Goal: Task Accomplishment & Management: Use online tool/utility

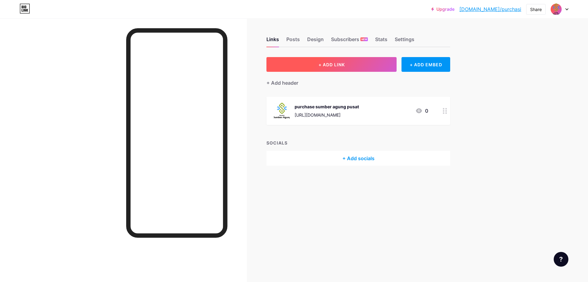
click at [369, 64] on button "+ ADD LINK" at bounding box center [332, 64] width 130 height 15
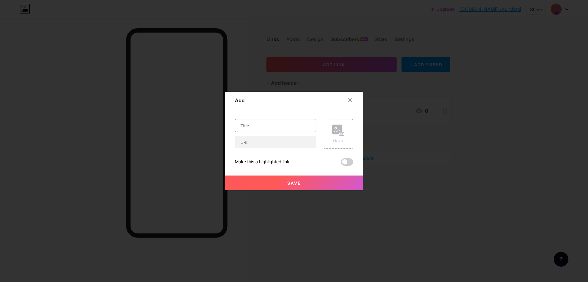
click at [257, 127] on input "text" at bounding box center [275, 125] width 81 height 12
click at [252, 145] on input "text" at bounding box center [275, 142] width 81 height 12
paste input "[URL][DOMAIN_NAME]"
type input "[URL][DOMAIN_NAME]"
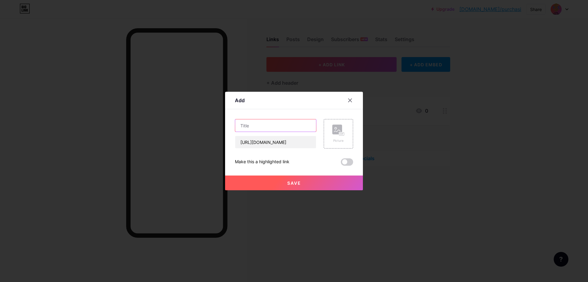
click at [281, 123] on input "text" at bounding box center [275, 125] width 81 height 12
type input "purchase sumber agung parerejo"
click at [336, 133] on rect at bounding box center [337, 129] width 10 height 10
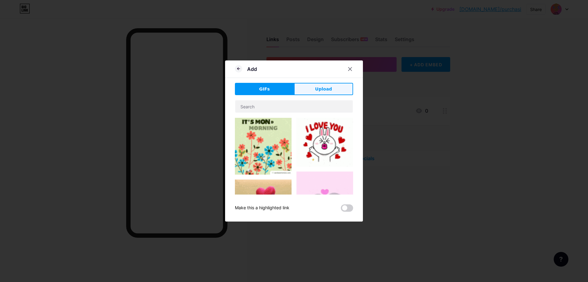
click at [310, 88] on button "Upload" at bounding box center [323, 89] width 59 height 12
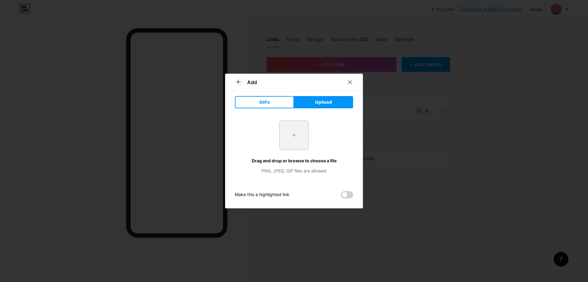
click at [297, 132] on input "file" at bounding box center [294, 135] width 29 height 29
type input "C:\fakepath\SOLID BLACK.png"
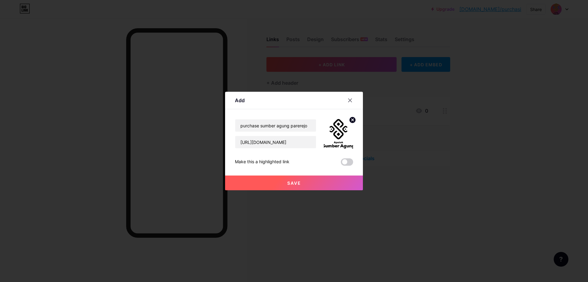
click at [294, 184] on span "Save" at bounding box center [294, 182] width 14 height 5
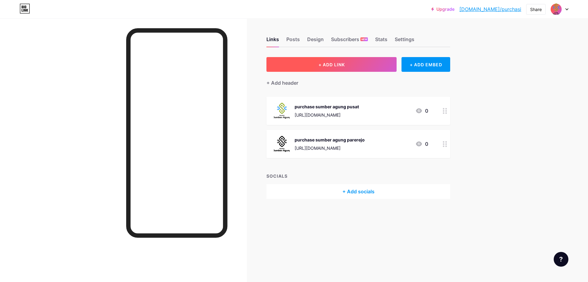
click at [358, 59] on button "+ ADD LINK" at bounding box center [332, 64] width 130 height 15
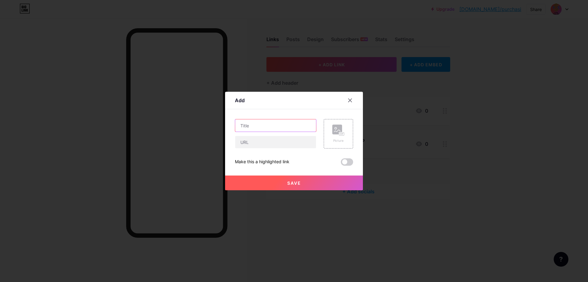
click at [256, 125] on input "text" at bounding box center [275, 125] width 81 height 12
type input "purchase sumber agung margodadi"
click at [250, 142] on input "text" at bounding box center [275, 142] width 81 height 12
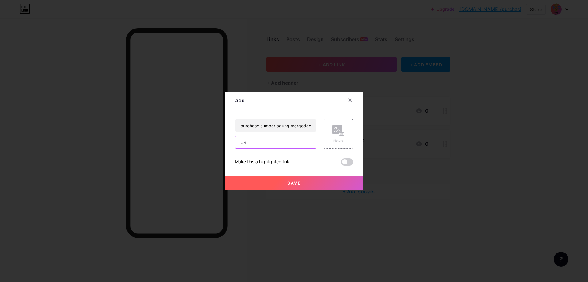
paste input "[URL][DOMAIN_NAME]"
type input "[URL][DOMAIN_NAME]"
click at [328, 132] on div "Picture" at bounding box center [338, 133] width 29 height 29
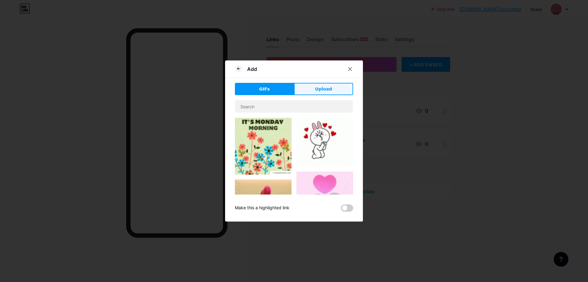
click at [305, 87] on button "Upload" at bounding box center [323, 89] width 59 height 12
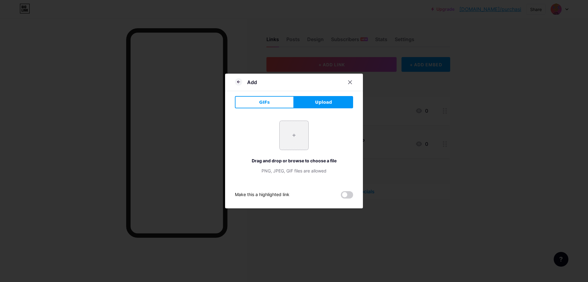
click at [293, 135] on input "file" at bounding box center [294, 135] width 29 height 29
type input "C:\fakepath\MAIN LOGO.png"
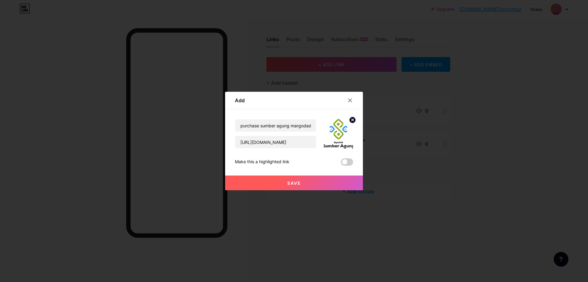
click at [300, 182] on button "Save" at bounding box center [294, 182] width 138 height 15
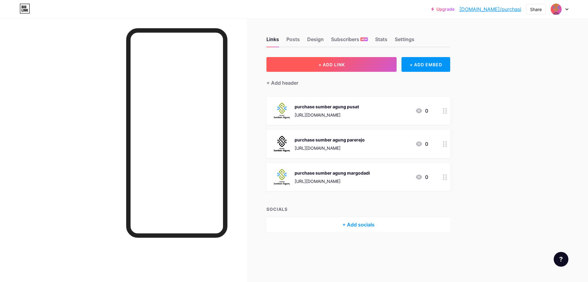
click at [346, 61] on button "+ ADD LINK" at bounding box center [332, 64] width 130 height 15
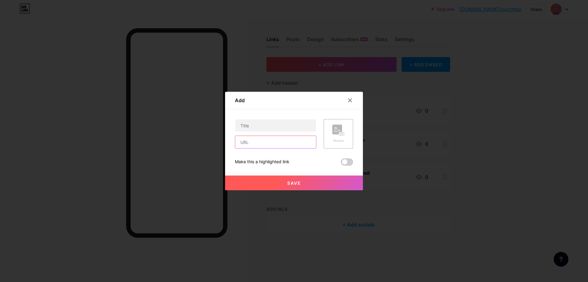
click at [255, 144] on input "text" at bounding box center [275, 142] width 81 height 12
paste input "[URL][DOMAIN_NAME]"
type input "[URL][DOMAIN_NAME]"
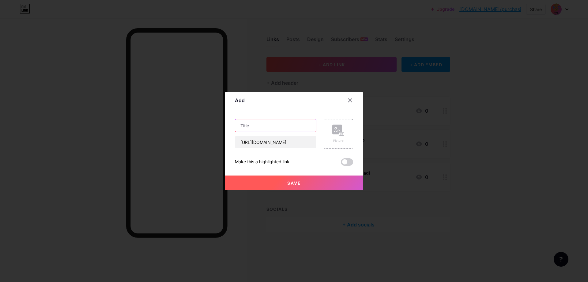
click at [259, 125] on input "text" at bounding box center [275, 125] width 81 height 12
type input "P"
type input "purchase sumber agung II"
click at [339, 137] on div "Picture" at bounding box center [338, 133] width 12 height 18
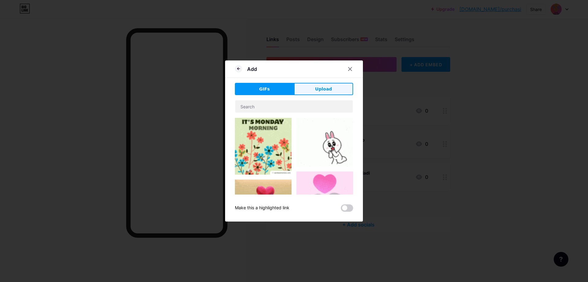
click at [324, 83] on button "Upload" at bounding box center [323, 89] width 59 height 12
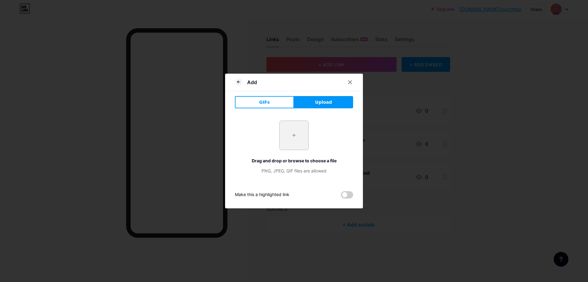
click at [290, 127] on input "file" at bounding box center [294, 135] width 29 height 29
type input "C:\fakepath\SOLID BLACK.png"
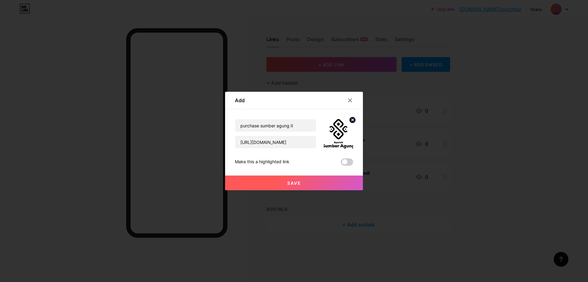
click at [322, 180] on button "Save" at bounding box center [294, 182] width 138 height 15
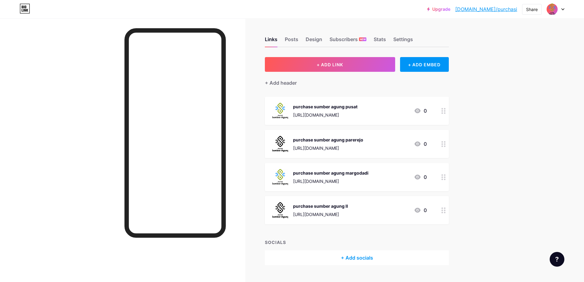
click at [506, 65] on div "Upgrade [DOMAIN_NAME]/purcha... [DOMAIN_NAME]/purchasi Share Switch accounts Su…" at bounding box center [292, 147] width 584 height 295
click at [526, 10] on div "Share" at bounding box center [532, 9] width 12 height 6
click at [483, 35] on div "Copy link" at bounding box center [480, 31] width 23 height 7
click at [476, 127] on div "Upgrade [DOMAIN_NAME]/purcha... [DOMAIN_NAME]/purchasi Share Copy link [URL][DO…" at bounding box center [292, 147] width 584 height 295
click at [388, 111] on div "purchase sumber agung pusat [URL][DOMAIN_NAME] 0" at bounding box center [349, 111] width 154 height 16
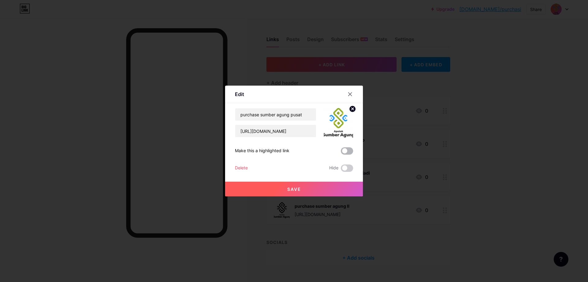
click at [343, 152] on span at bounding box center [347, 150] width 12 height 7
click at [341, 152] on input "checkbox" at bounding box center [341, 152] width 0 height 0
click at [313, 190] on button "Save" at bounding box center [294, 188] width 138 height 15
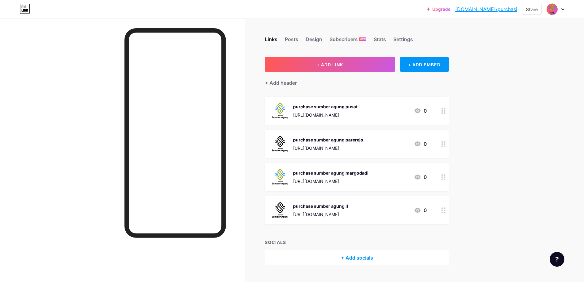
click at [443, 145] on circle at bounding box center [442, 146] width 2 height 2
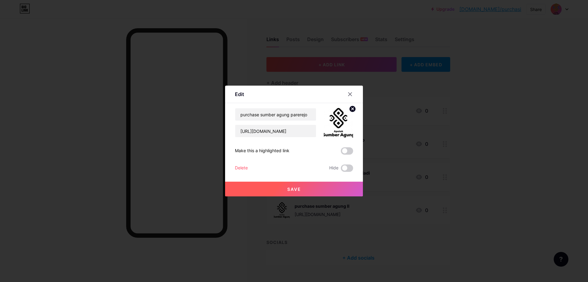
click at [346, 148] on span at bounding box center [347, 150] width 12 height 7
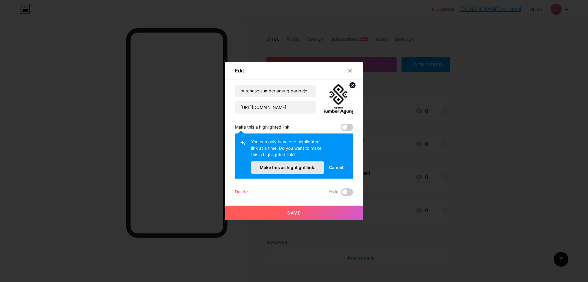
click at [318, 166] on button "Make this as highlight link." at bounding box center [287, 167] width 73 height 12
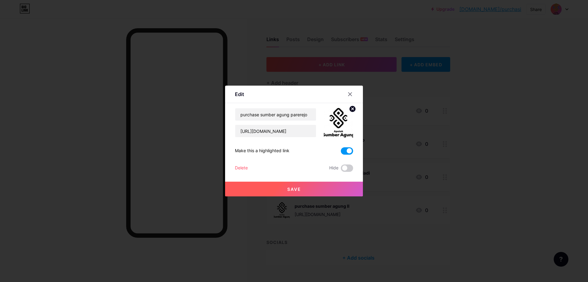
click at [301, 186] on button "Save" at bounding box center [294, 188] width 138 height 15
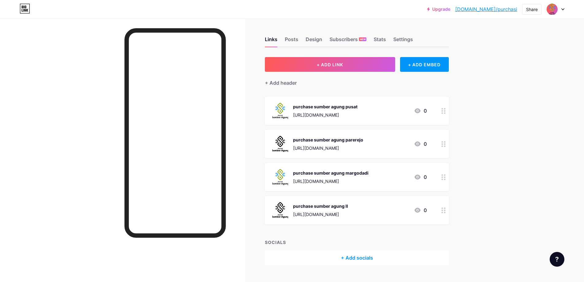
click at [320, 115] on div "[URL][DOMAIN_NAME]" at bounding box center [325, 115] width 64 height 6
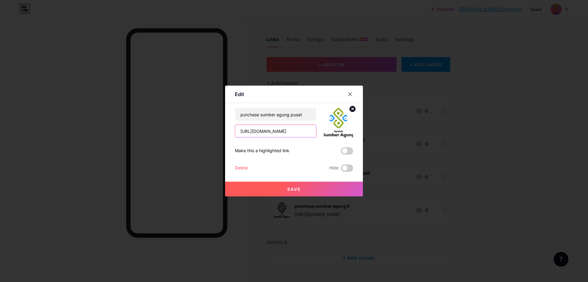
click at [304, 128] on input "[URL][DOMAIN_NAME]" at bounding box center [275, 131] width 81 height 12
click at [348, 91] on div at bounding box center [350, 94] width 11 height 11
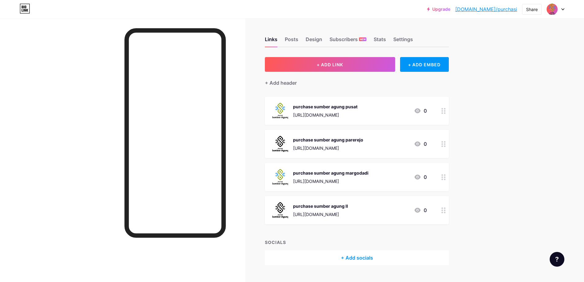
click at [336, 148] on div "[URL][DOMAIN_NAME]" at bounding box center [328, 148] width 70 height 6
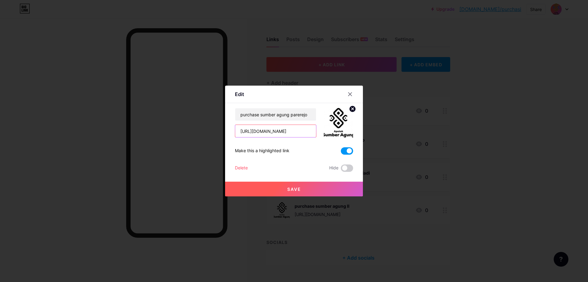
click at [308, 131] on input "[URL][DOMAIN_NAME]" at bounding box center [275, 131] width 81 height 12
click at [348, 89] on div at bounding box center [350, 94] width 11 height 11
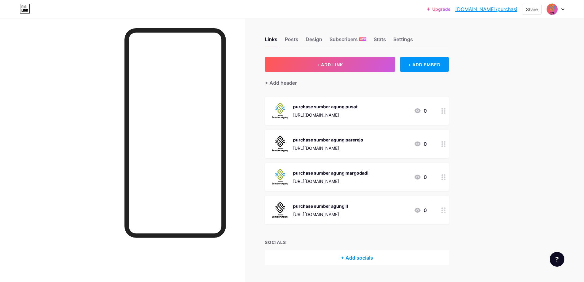
click at [299, 110] on div "purchase sumber agung pusat [URL][DOMAIN_NAME]" at bounding box center [325, 111] width 64 height 16
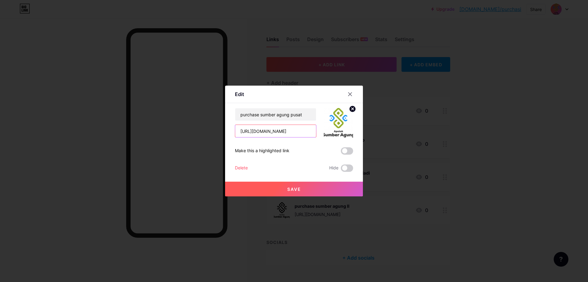
click at [296, 136] on input "[URL][DOMAIN_NAME]" at bounding box center [275, 131] width 81 height 12
paste input "fwunhfwt1KoVYb6F7"
type input "[URL][DOMAIN_NAME]"
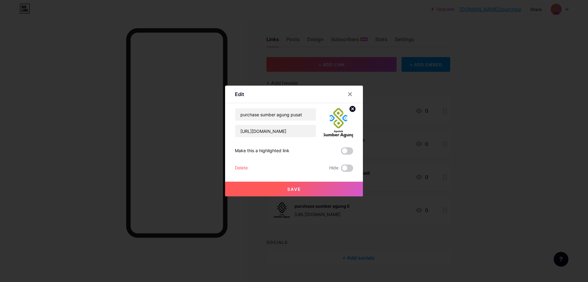
click at [298, 191] on span "Save" at bounding box center [294, 188] width 14 height 5
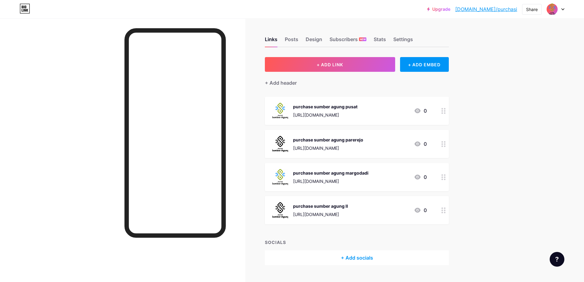
click at [354, 142] on div "purchase sumber agung parerejo [URL][DOMAIN_NAME]" at bounding box center [328, 144] width 70 height 16
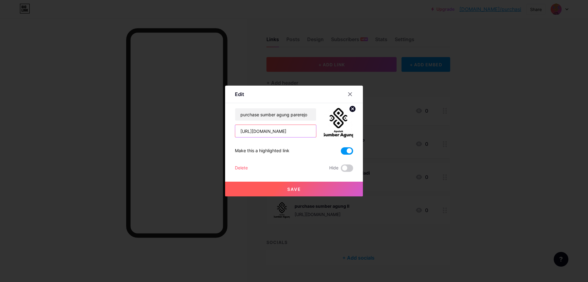
click at [280, 131] on input "[URL][DOMAIN_NAME]" at bounding box center [275, 131] width 81 height 12
paste input "[DOMAIN_NAME][URL]"
type input "[URL][DOMAIN_NAME]"
click at [315, 187] on button "Save" at bounding box center [294, 188] width 138 height 15
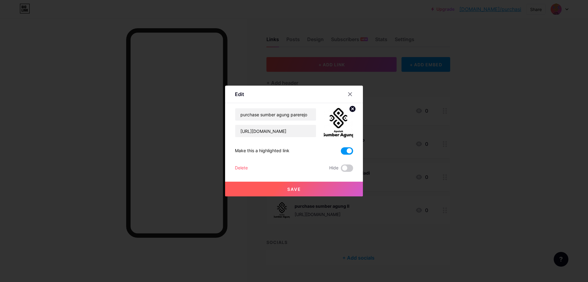
scroll to position [0, 0]
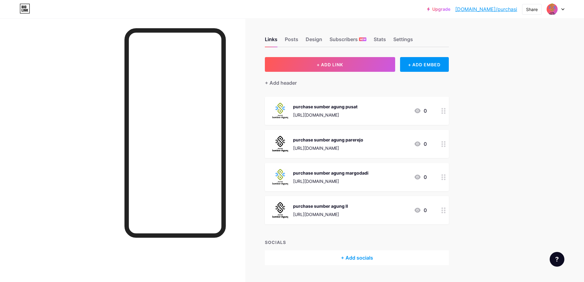
click at [368, 178] on div "[URL][DOMAIN_NAME]" at bounding box center [330, 181] width 75 height 6
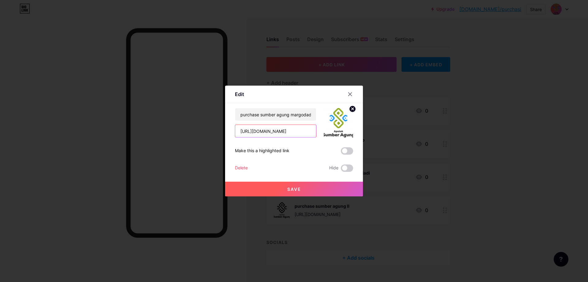
click at [268, 133] on input "[URL][DOMAIN_NAME]" at bounding box center [275, 131] width 81 height 12
paste input "[DOMAIN_NAME][URL]"
type input "[URL][DOMAIN_NAME]"
click at [310, 187] on button "Save" at bounding box center [294, 188] width 138 height 15
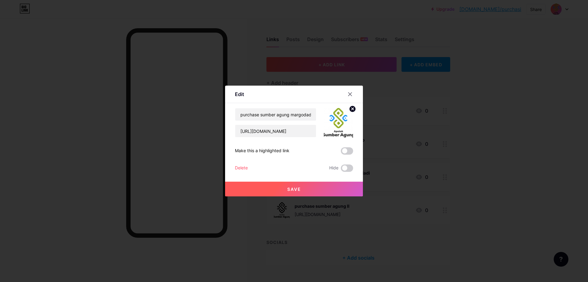
scroll to position [0, 0]
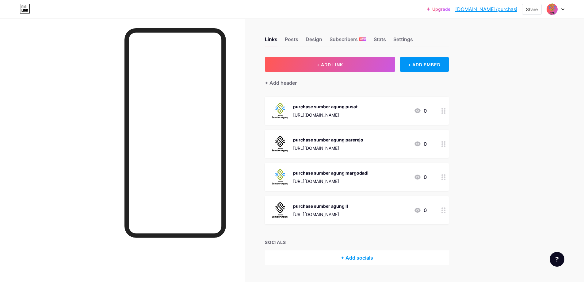
click at [344, 202] on div "purchase sumber agung II" at bounding box center [320, 205] width 55 height 6
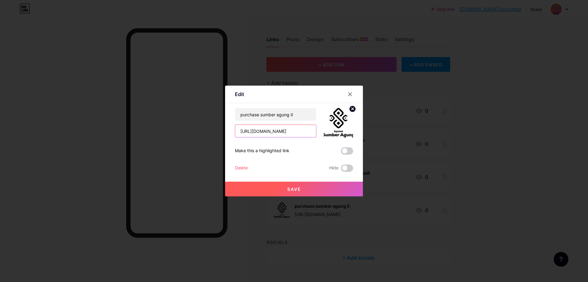
click at [292, 132] on input "[URL][DOMAIN_NAME]" at bounding box center [275, 131] width 81 height 12
paste input "[DOMAIN_NAME][URL]"
type input "[URL][DOMAIN_NAME]"
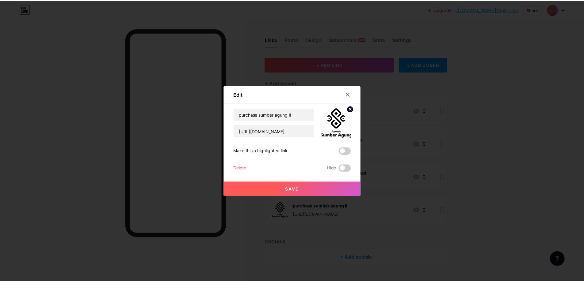
scroll to position [0, 0]
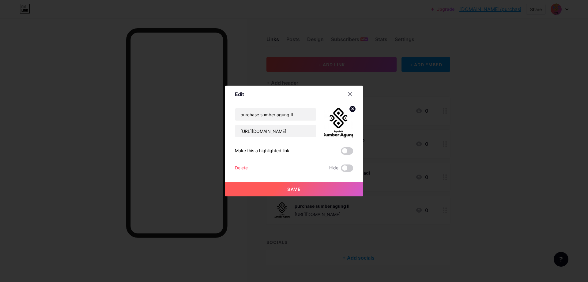
click at [281, 184] on button "Save" at bounding box center [294, 188] width 138 height 15
